Goal: Check status: Check status

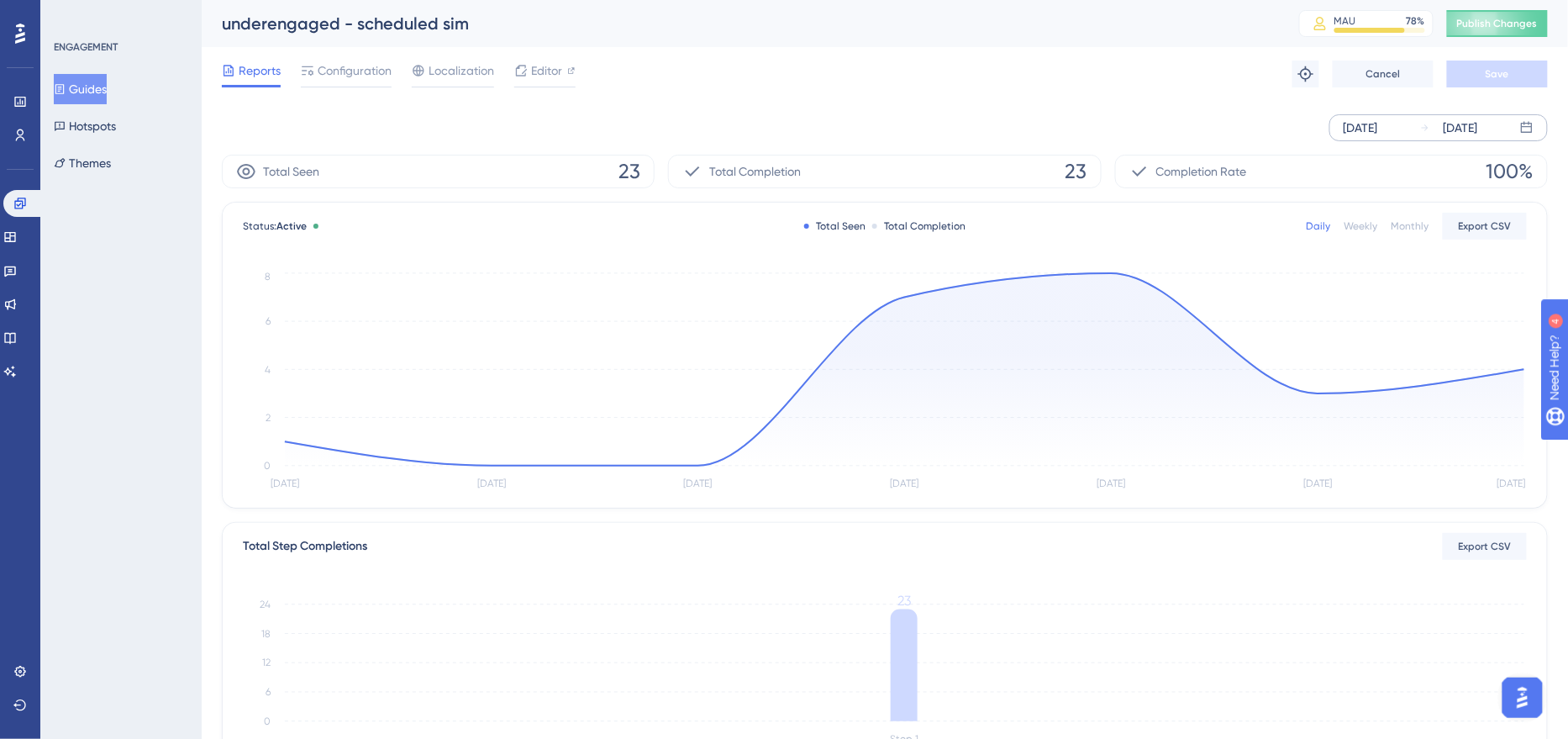
click at [1378, 133] on div "[DATE]" at bounding box center [1360, 128] width 35 height 20
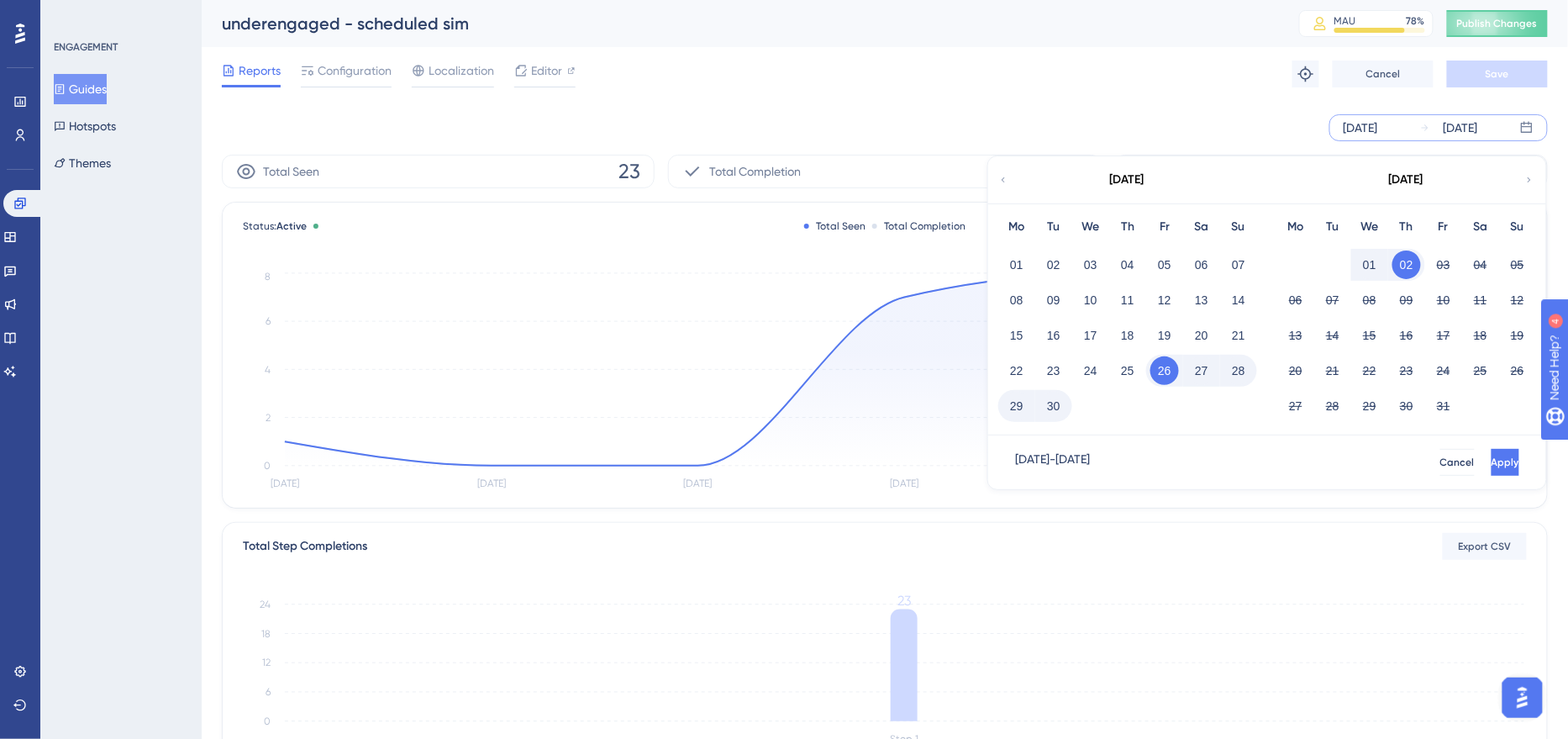
click at [1004, 409] on button "29" at bounding box center [1017, 406] width 29 height 29
click at [1492, 468] on button "Apply" at bounding box center [1503, 463] width 31 height 27
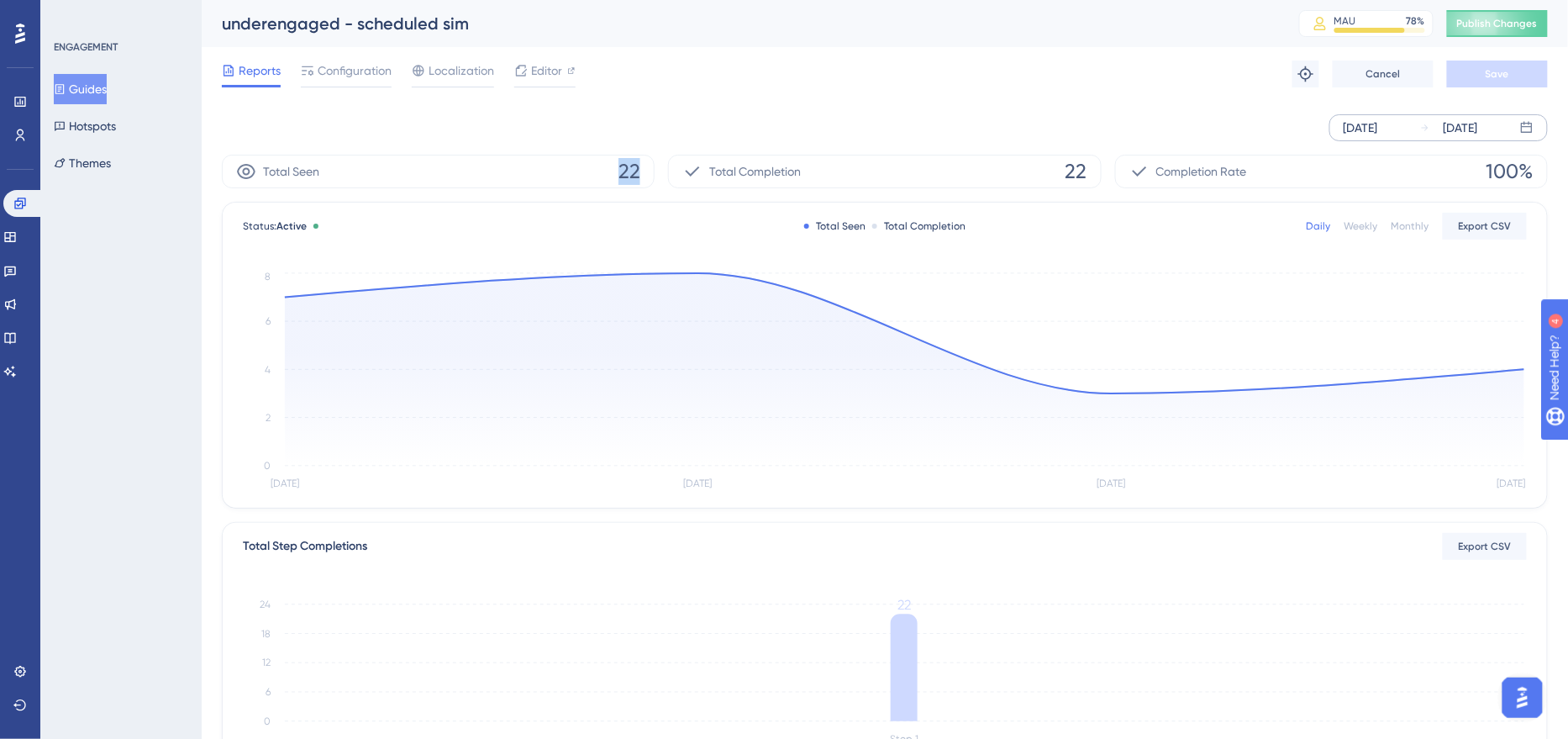
drag, startPoint x: 620, startPoint y: 172, endPoint x: 645, endPoint y: 171, distance: 25.0
click at [645, 171] on div "Total Seen 22" at bounding box center [438, 172] width 433 height 34
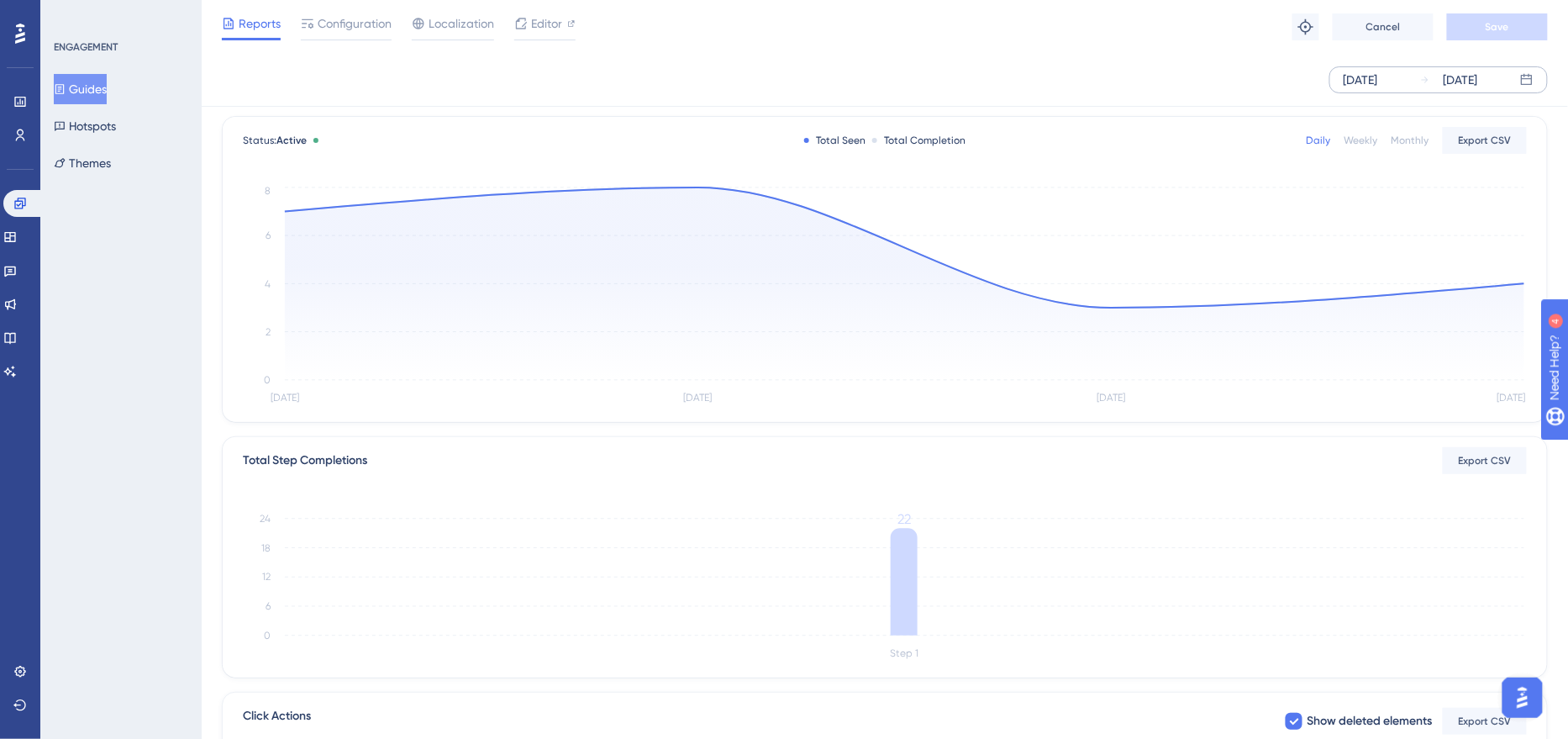
scroll to position [326, 0]
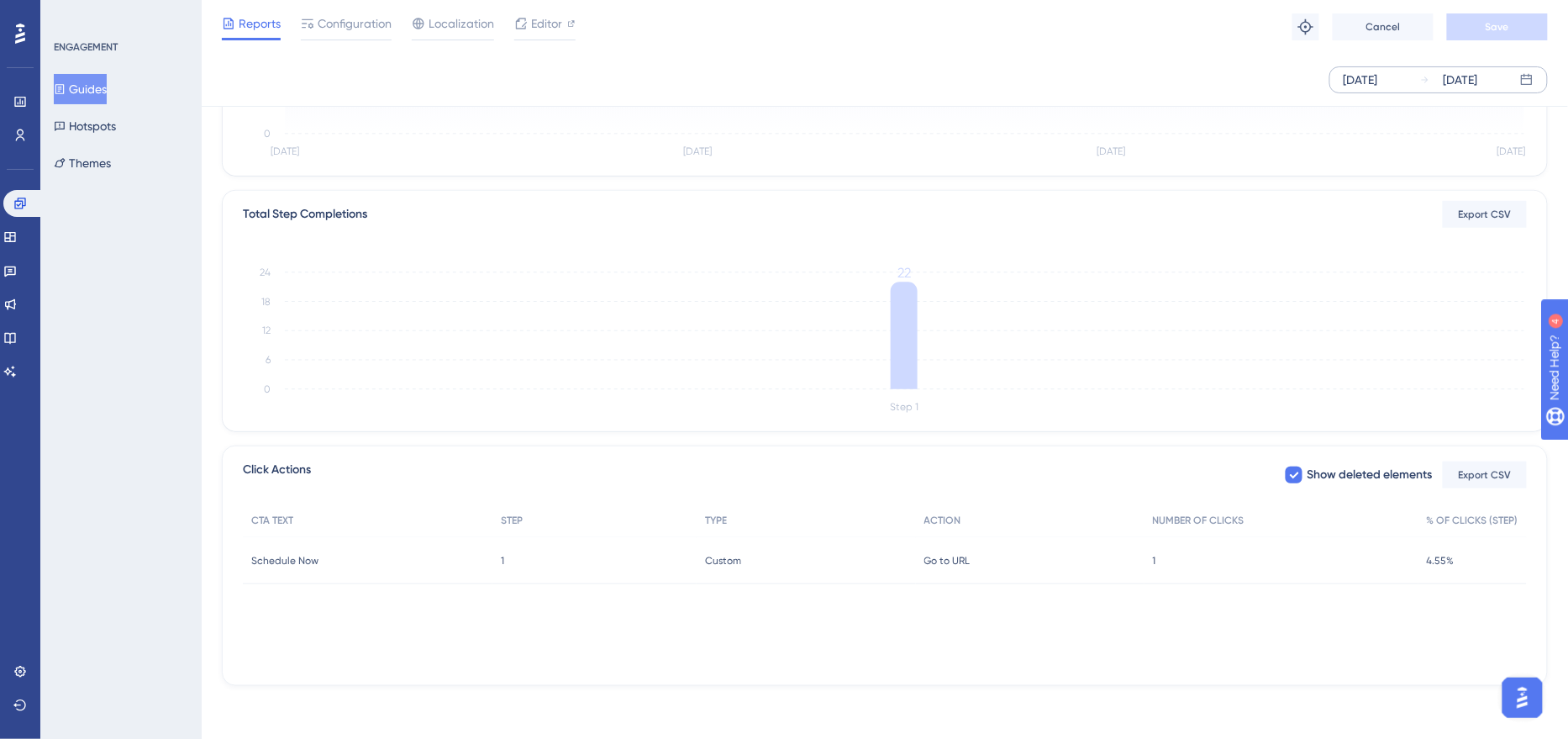
click at [386, 558] on div "Schedule Now Schedule Now" at bounding box center [367, 561] width 249 height 47
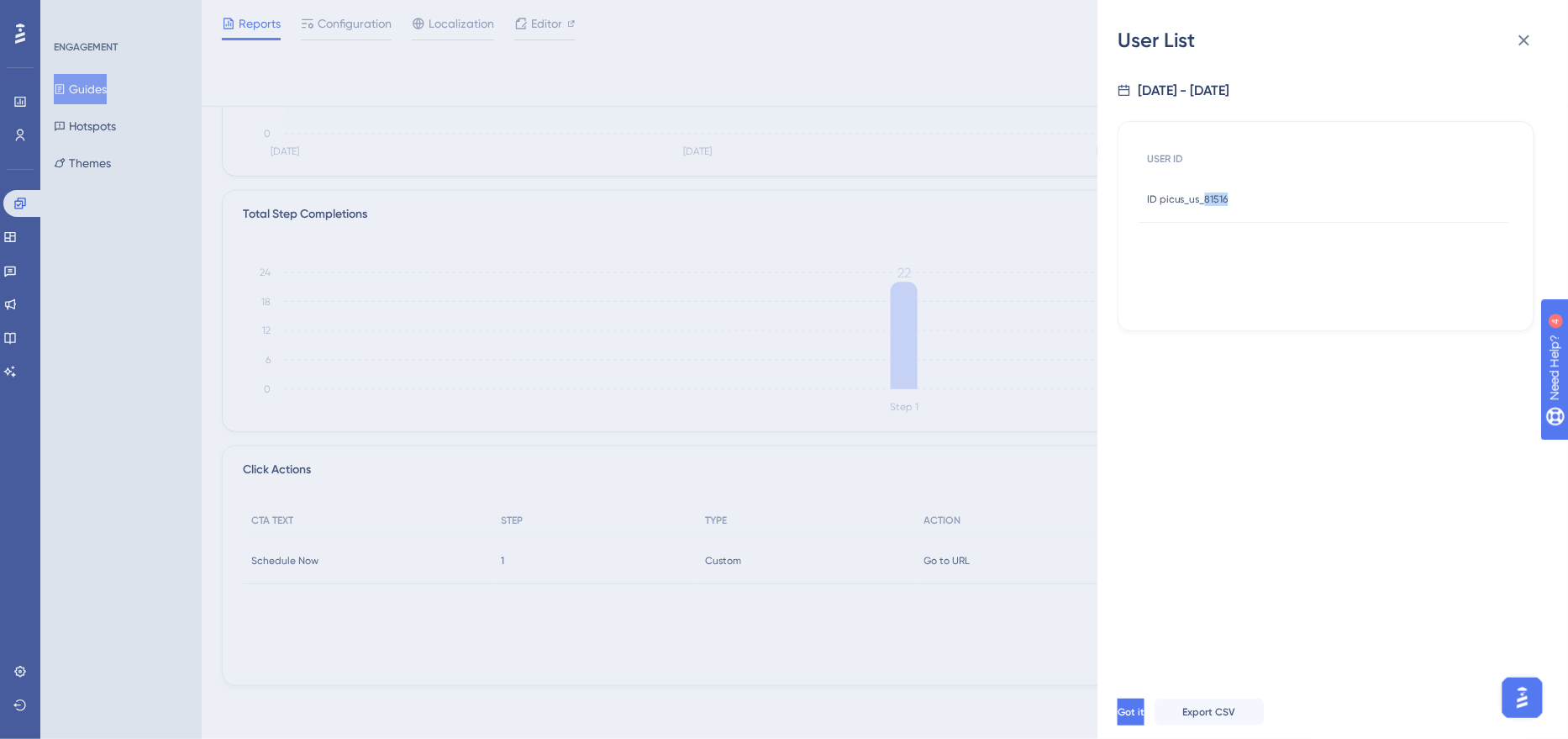
drag, startPoint x: 1239, startPoint y: 199, endPoint x: 1204, endPoint y: 198, distance: 35.0
click at [1204, 198] on div "ID picus_us_81516 ID picus_us_81516" at bounding box center [1323, 200] width 369 height 47
copy span "81516"
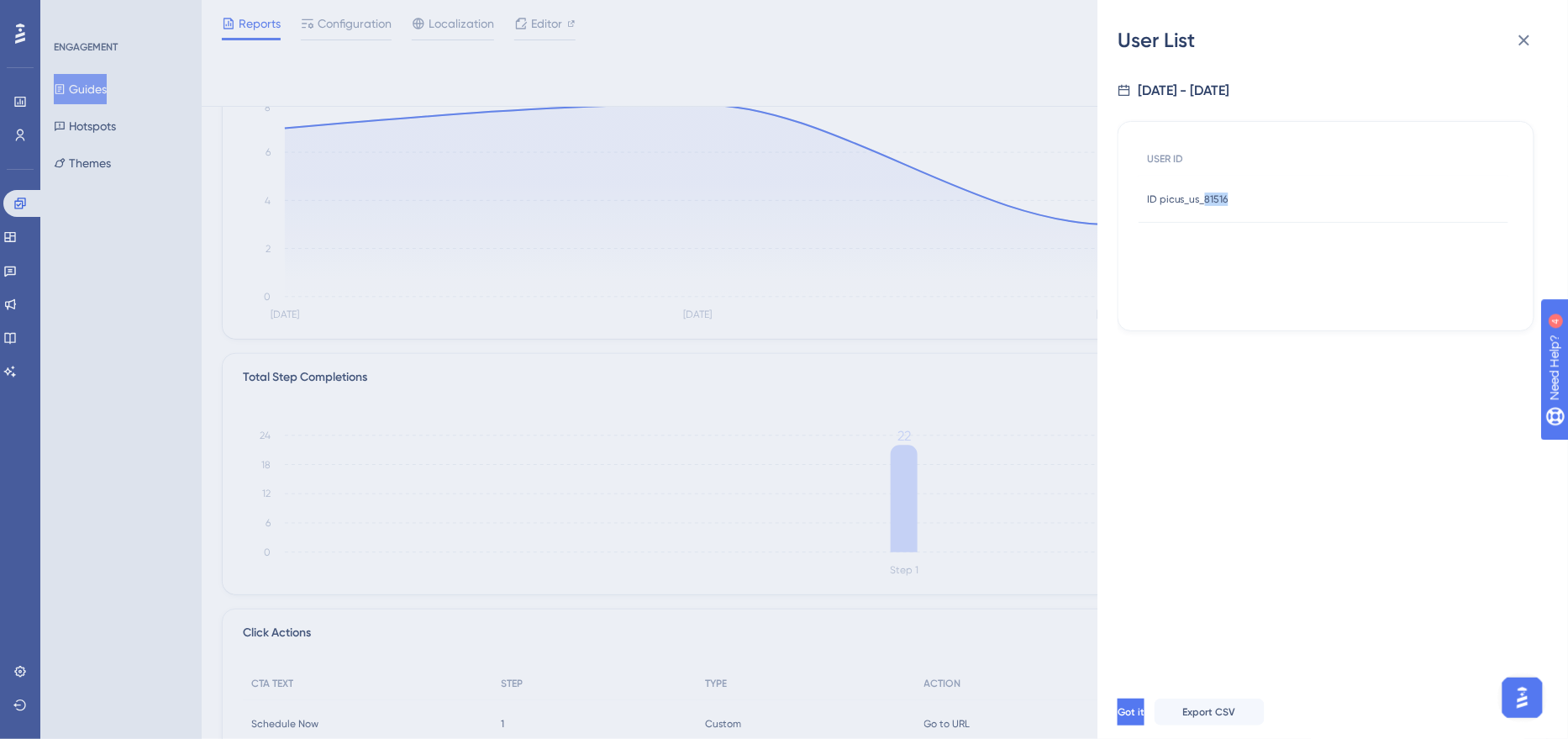
scroll to position [0, 0]
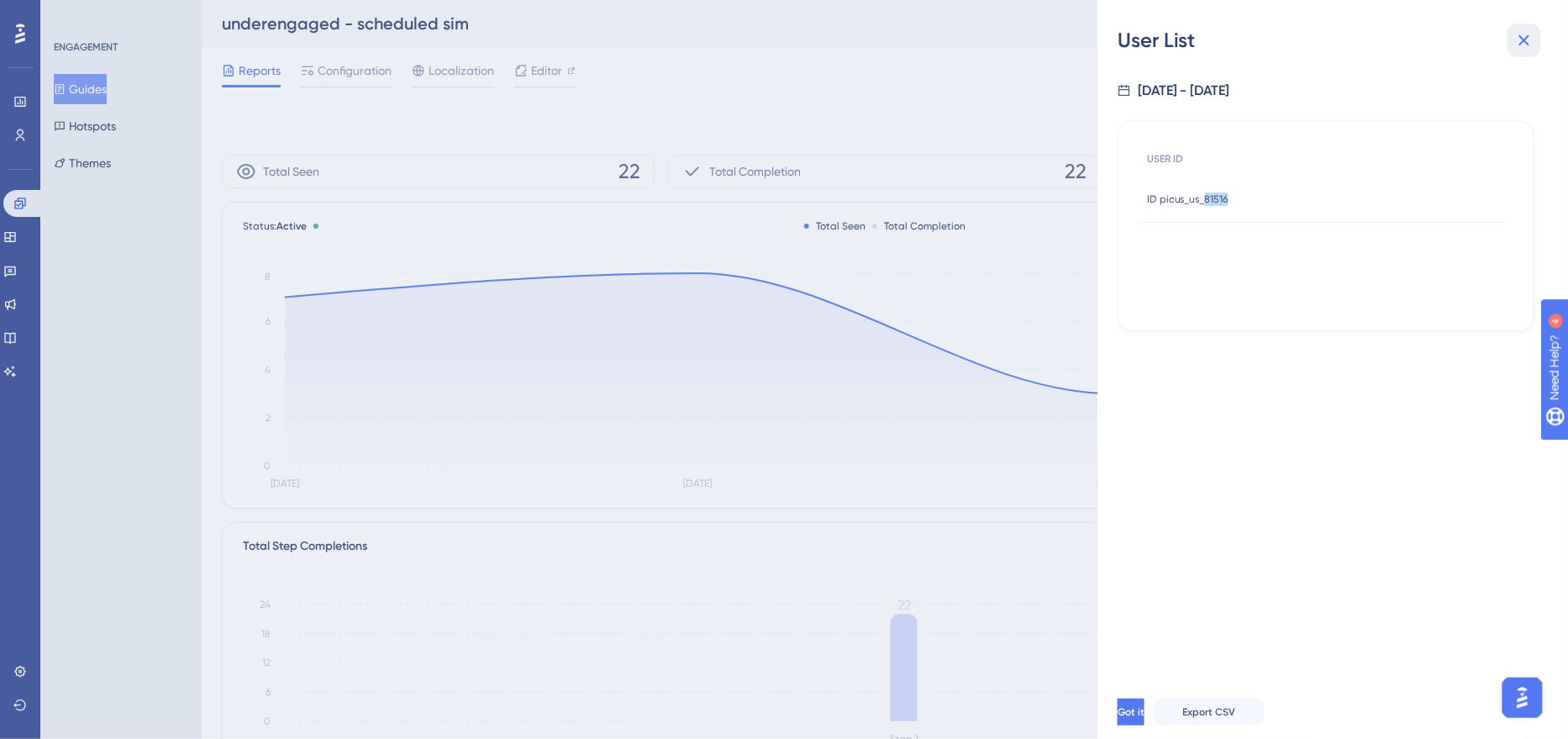
click at [1525, 39] on icon at bounding box center [1524, 41] width 11 height 11
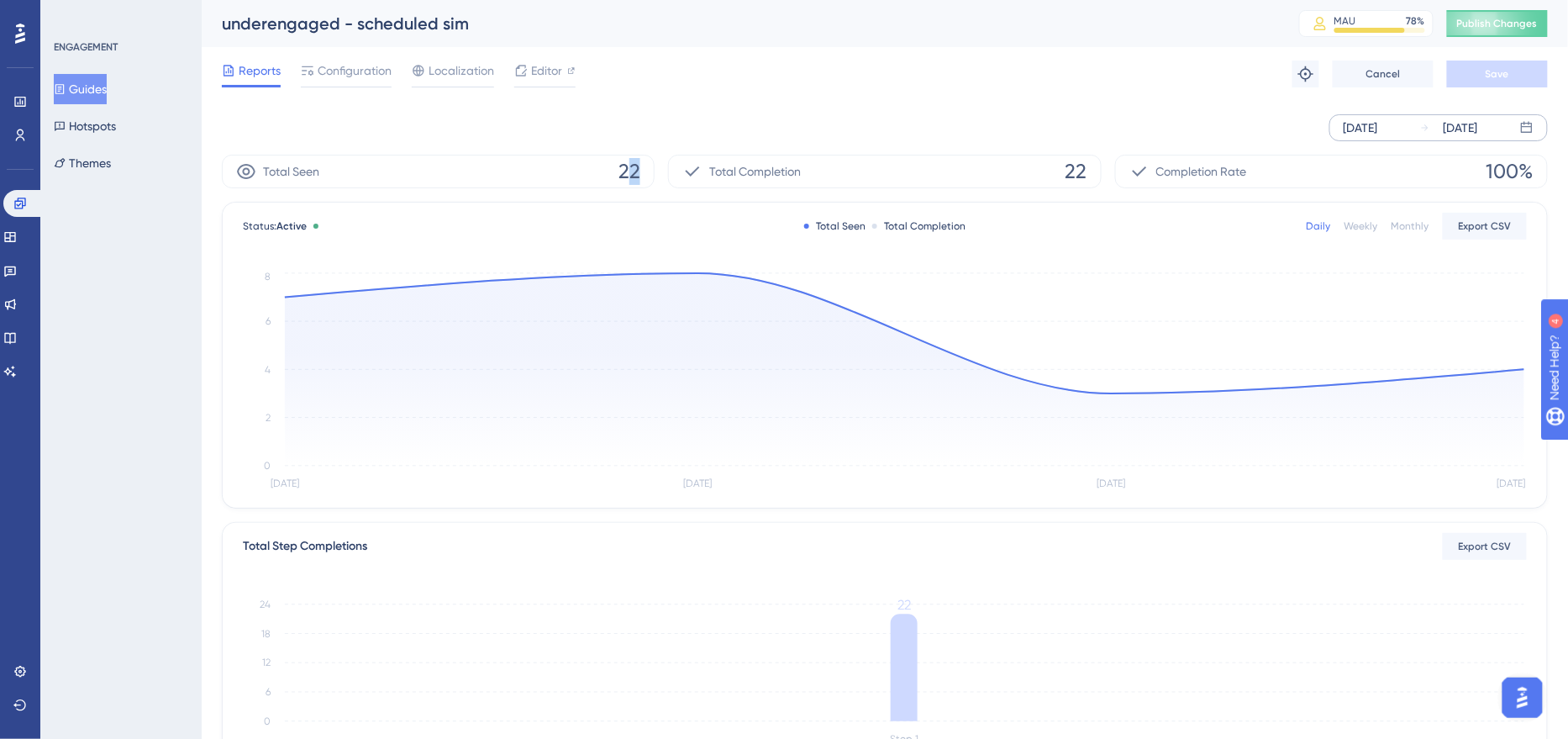
drag, startPoint x: 626, startPoint y: 169, endPoint x: 659, endPoint y: 175, distance: 33.5
click at [659, 175] on div "Total Seen 22 Total Completion 22 Completion Rate 100%" at bounding box center [884, 172] width 1326 height 34
drag, startPoint x: 615, startPoint y: 178, endPoint x: 665, endPoint y: 177, distance: 50.0
click at [665, 177] on div "Total Seen 22 Total Completion 22 Completion Rate 100%" at bounding box center [884, 172] width 1326 height 34
click at [1378, 118] on div "[DATE]" at bounding box center [1360, 128] width 35 height 20
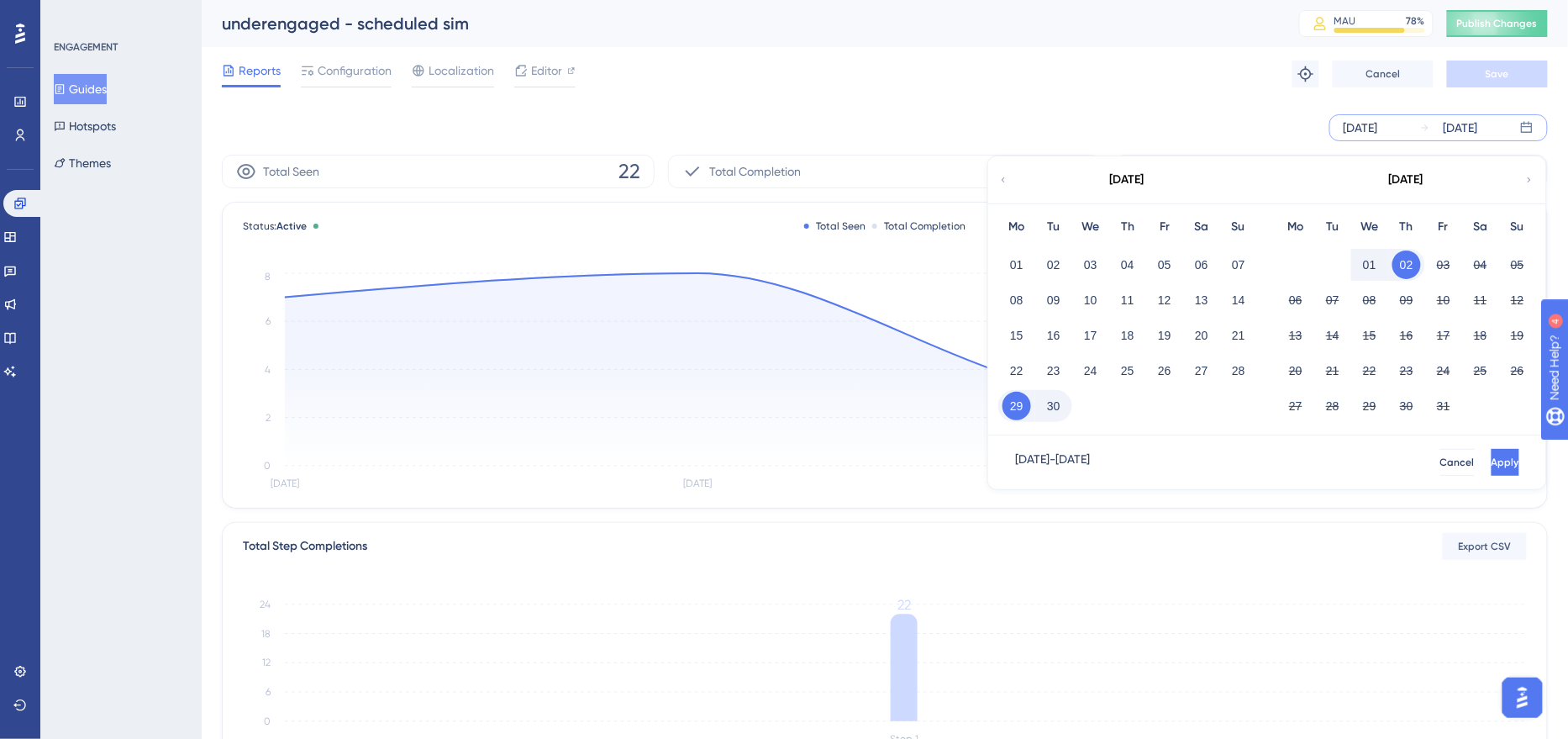
click at [992, 106] on div "[DATE] [DATE] [DATE] Mo Tu We Th Fr Sa Su 01 02 03 04 05 06 07 08 09 10 11 12 1…" at bounding box center [884, 128] width 1326 height 54
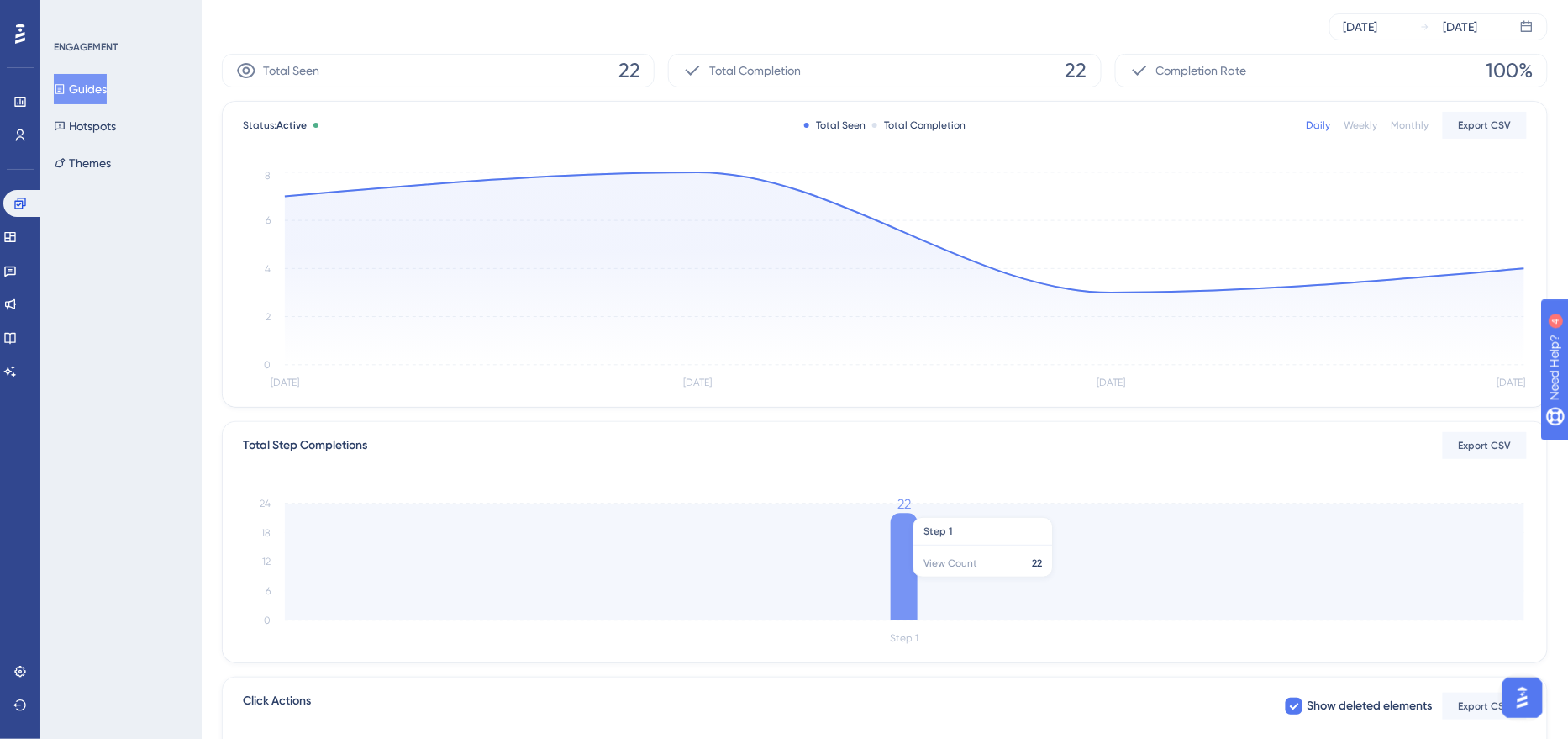
scroll to position [326, 0]
